Goal: Book appointment/travel/reservation

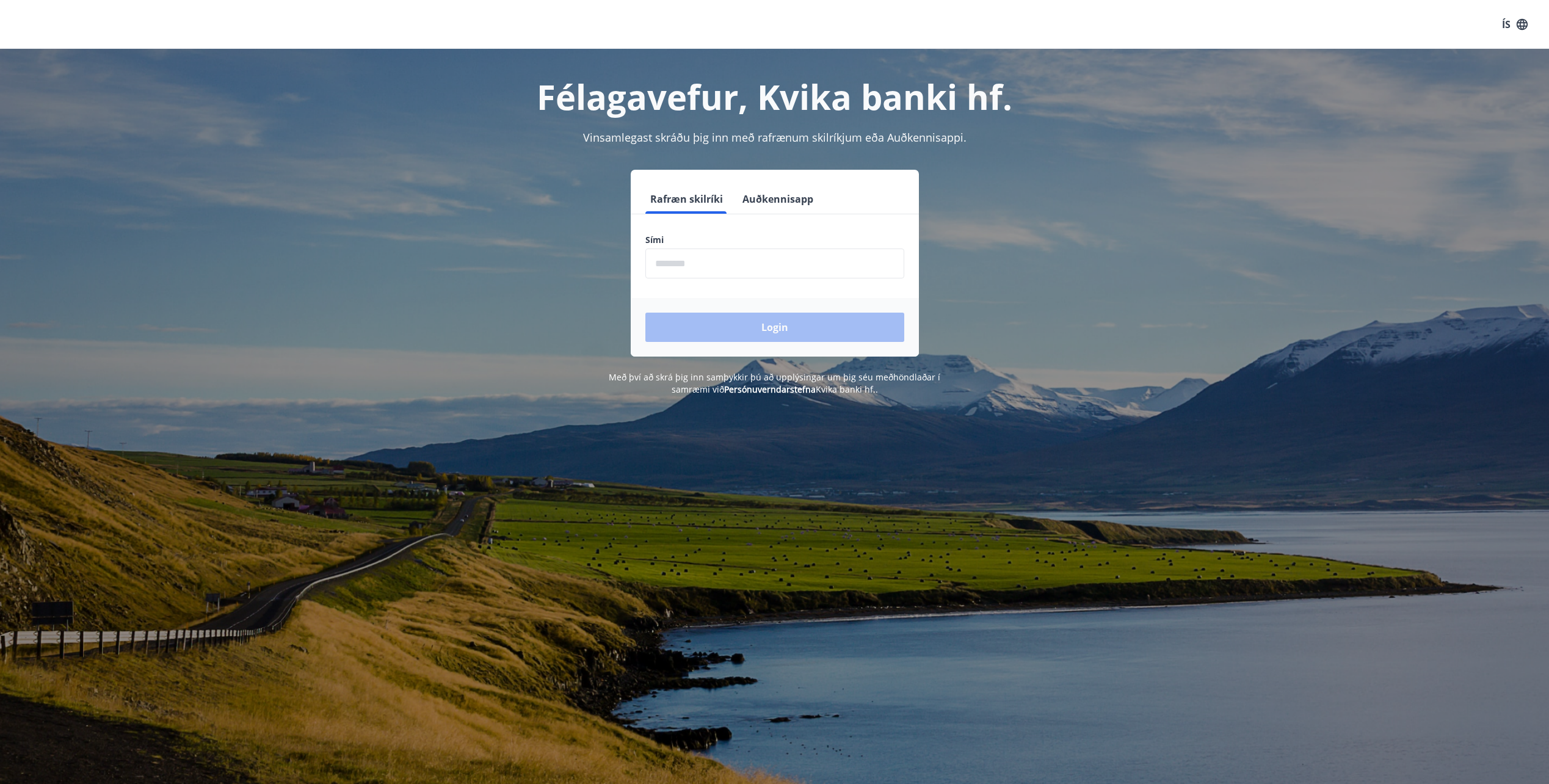
click at [841, 251] on input "phone" at bounding box center [775, 263] width 259 height 30
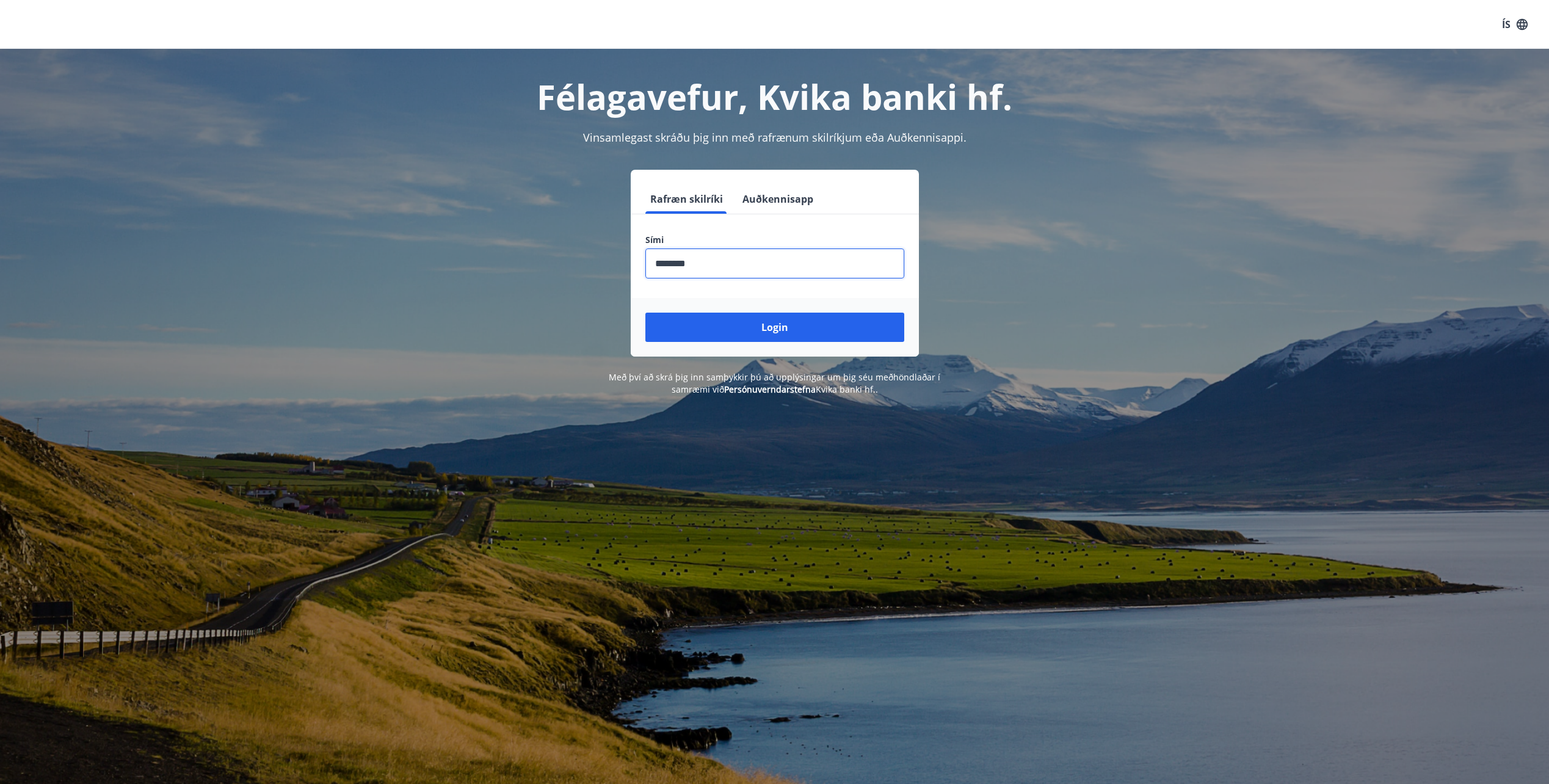
type input "********"
click at [646, 313] on button "Login" at bounding box center [775, 327] width 259 height 29
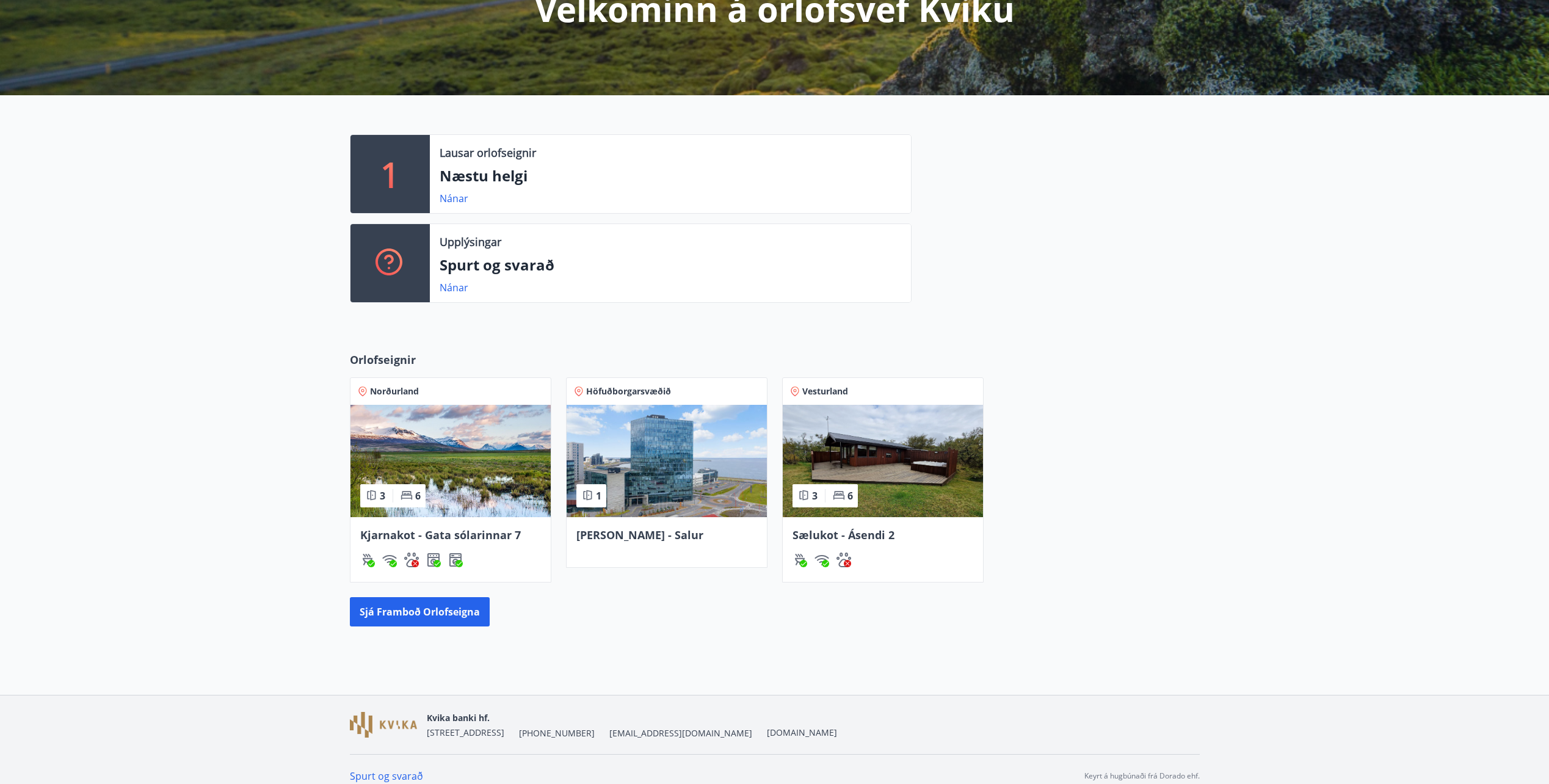
scroll to position [184, 0]
click at [883, 516] on div "Sælukot - Ásendi 2" at bounding box center [882, 549] width 200 height 65
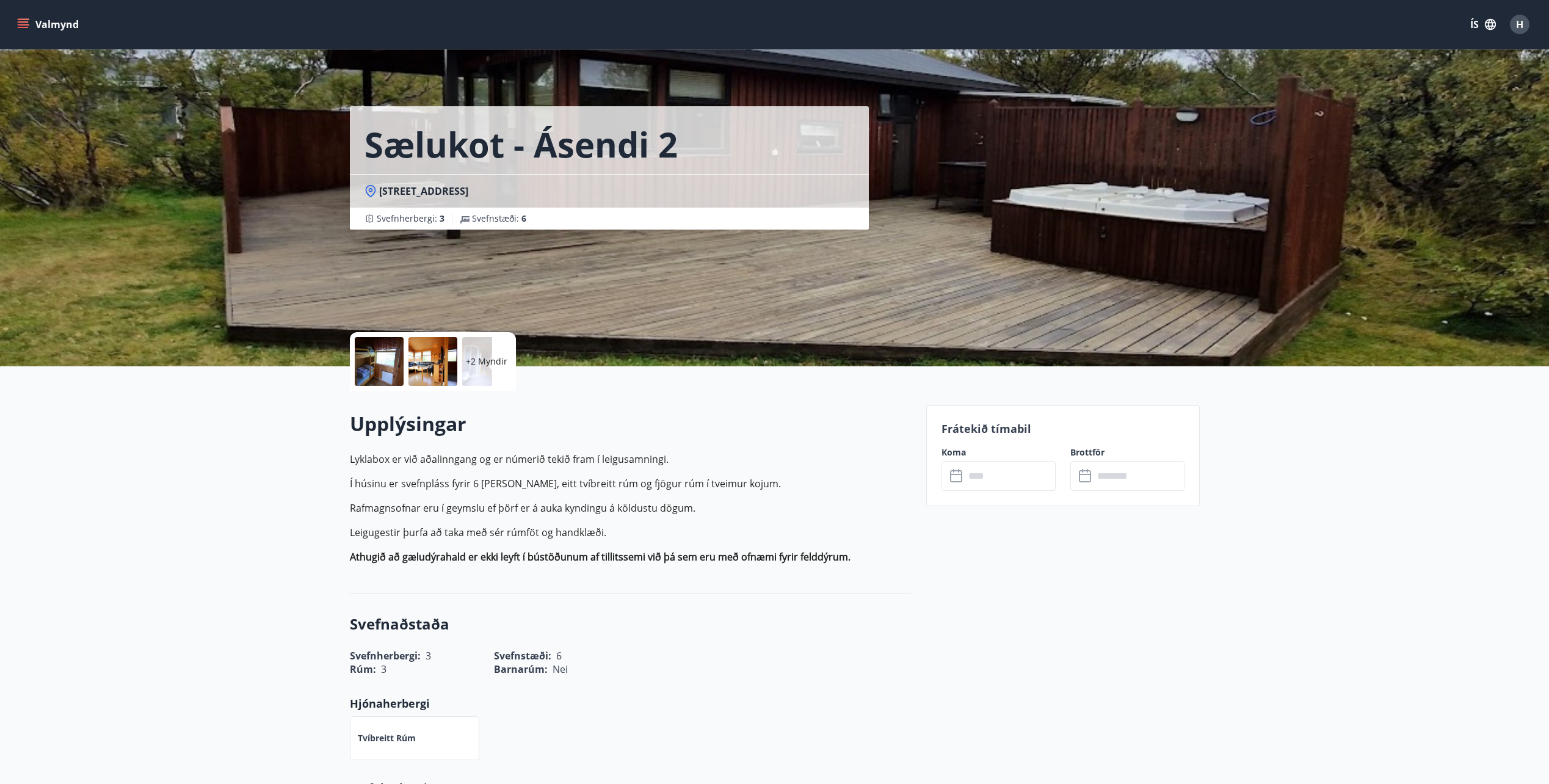
click at [1003, 486] on input "text" at bounding box center [1010, 476] width 91 height 30
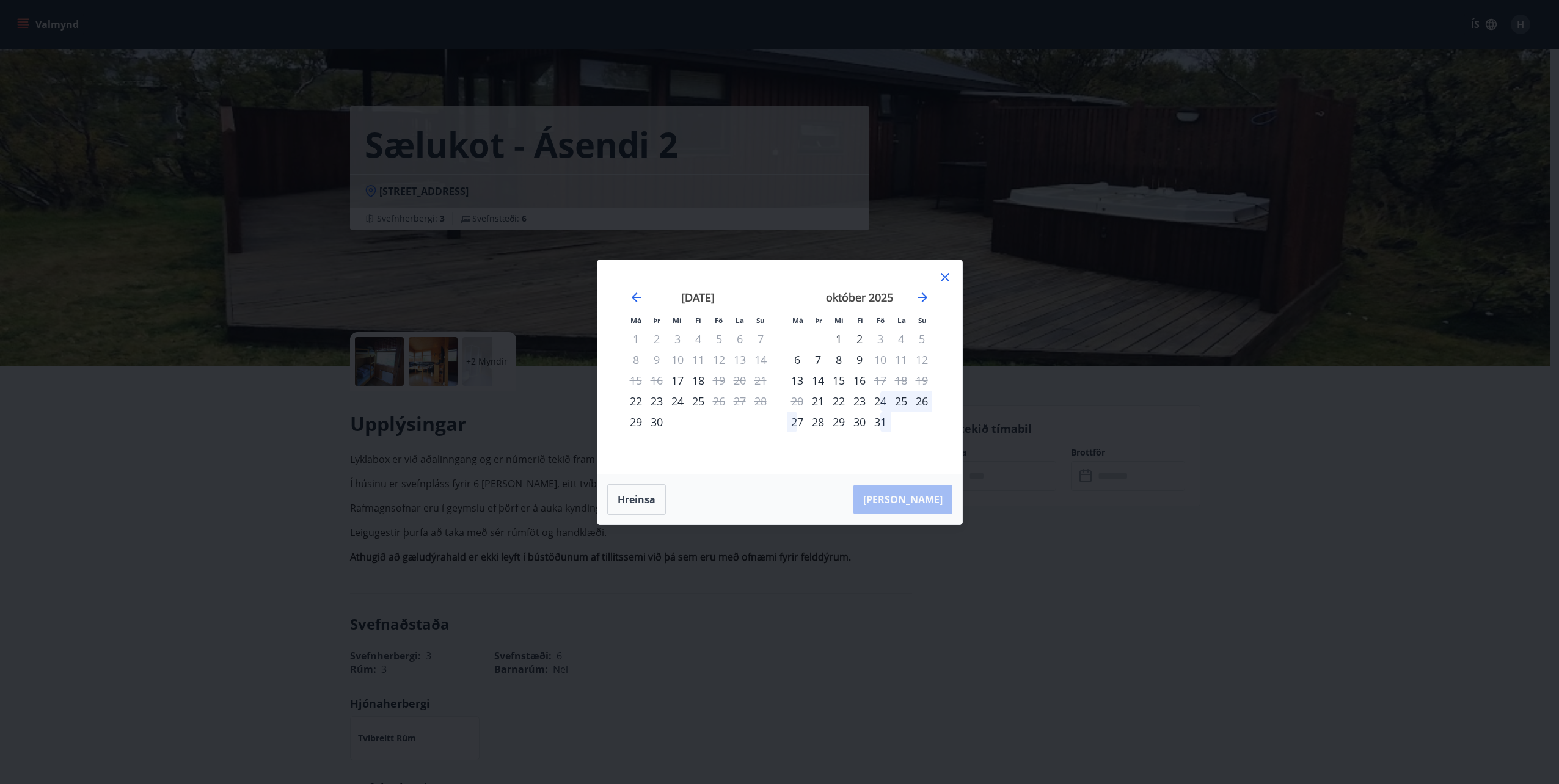
click at [864, 401] on div "23" at bounding box center [859, 401] width 21 height 21
click at [798, 423] on div "27" at bounding box center [797, 421] width 21 height 21
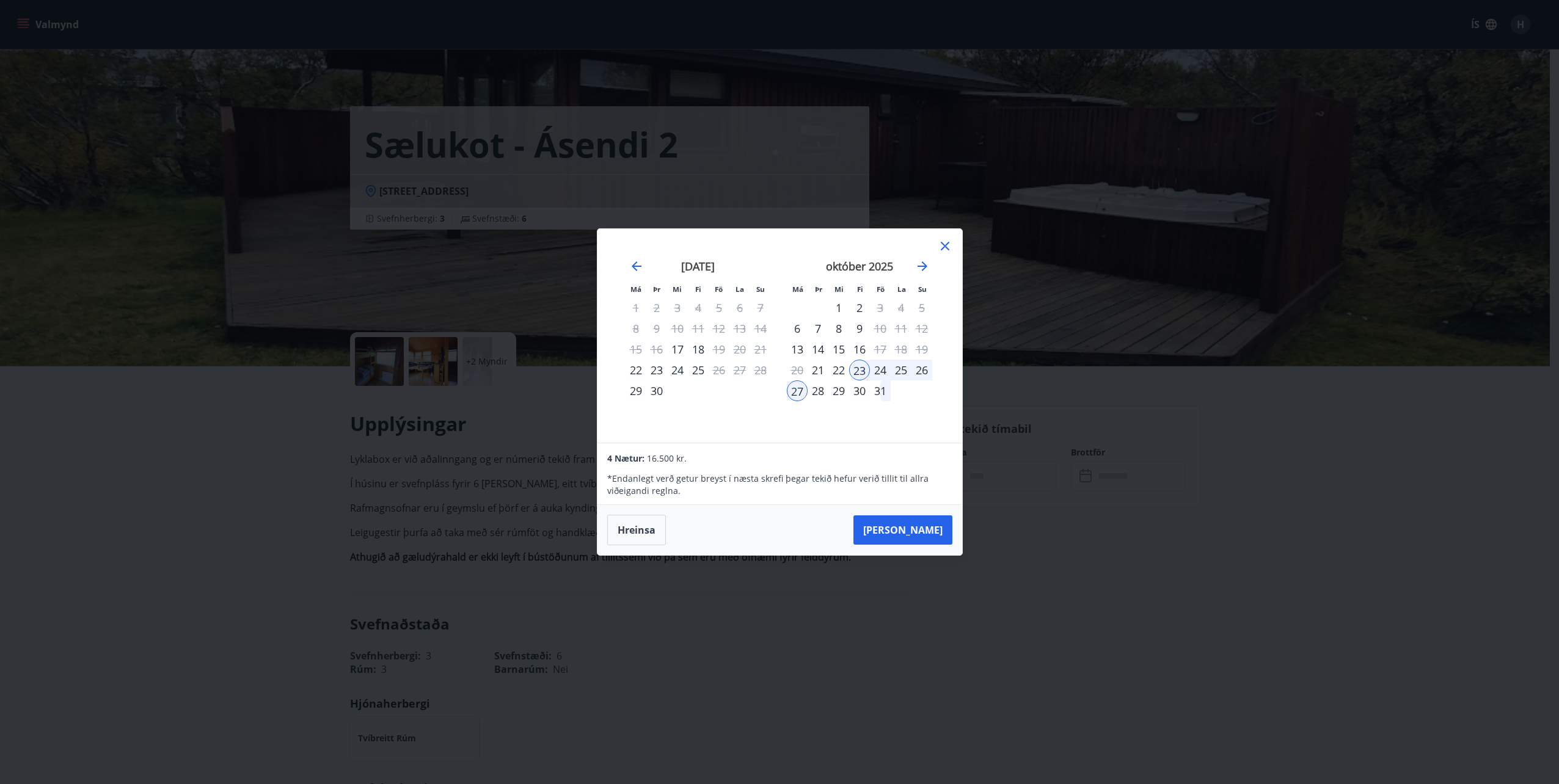
click at [942, 243] on icon at bounding box center [945, 245] width 8 height 8
